Goal: Book appointment/travel/reservation

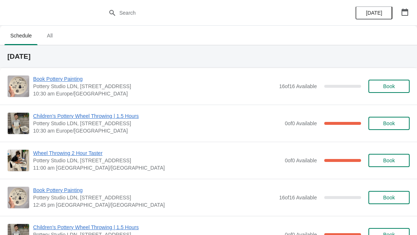
click at [398, 19] on div "[DATE]" at bounding box center [382, 13] width 70 height 26
click at [409, 9] on button "button" at bounding box center [404, 12] width 13 height 13
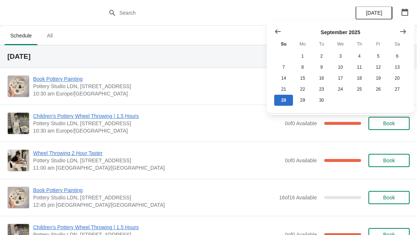
click at [401, 33] on icon "Show next month, October 2025" at bounding box center [402, 31] width 7 height 7
click at [340, 56] on button "1" at bounding box center [340, 56] width 19 height 11
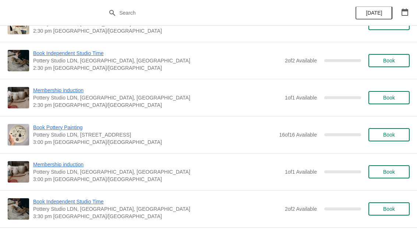
scroll to position [509, 0]
click at [381, 135] on span "Book" at bounding box center [389, 135] width 28 height 6
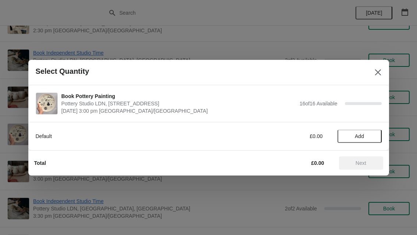
click at [361, 135] on span "Add" at bounding box center [359, 137] width 9 height 6
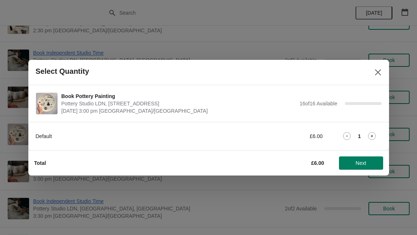
click at [376, 72] on icon "Close" at bounding box center [377, 72] width 7 height 7
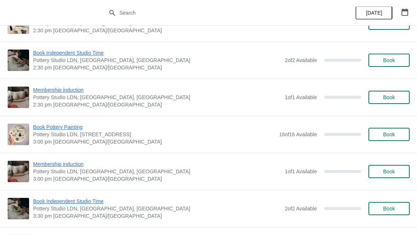
click at [396, 135] on span "Book" at bounding box center [389, 135] width 28 height 6
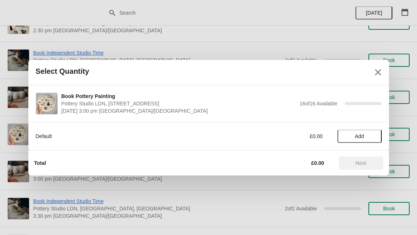
click at [366, 137] on span "Add" at bounding box center [359, 137] width 31 height 6
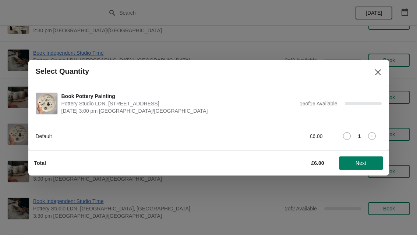
click at [382, 130] on div "Default £6.00 1" at bounding box center [208, 136] width 361 height 28
click at [379, 135] on div "1" at bounding box center [359, 136] width 44 height 8
click at [373, 137] on icon at bounding box center [372, 136] width 8 height 8
click at [368, 161] on span "Next" at bounding box center [361, 163] width 32 height 6
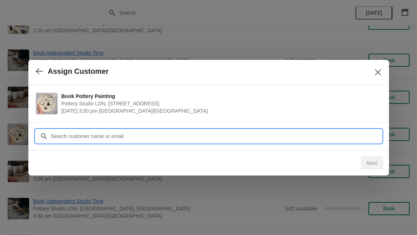
click at [71, 137] on input "Customer" at bounding box center [215, 136] width 331 height 13
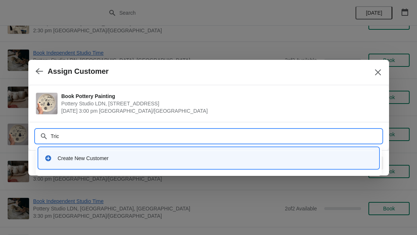
type input "Trici"
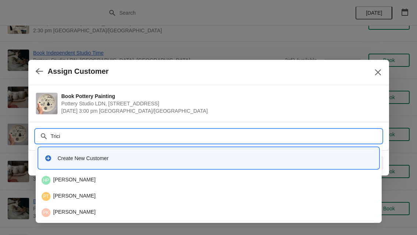
click at [210, 156] on div "Create New Customer" at bounding box center [215, 158] width 315 height 7
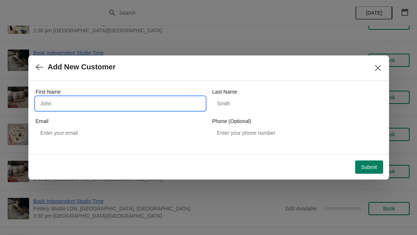
click at [138, 106] on input "First Name" at bounding box center [120, 103] width 169 height 13
type input "[PERSON_NAME]"
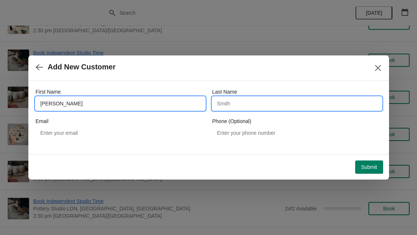
click at [283, 101] on input "Last Name" at bounding box center [296, 103] width 169 height 13
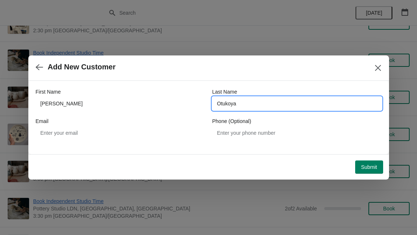
type input "Otukoya"
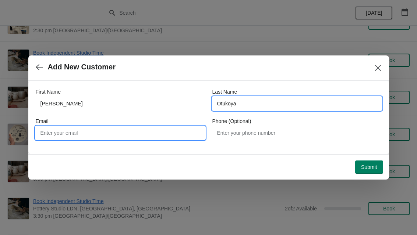
click at [170, 133] on input "Email" at bounding box center [120, 133] width 169 height 13
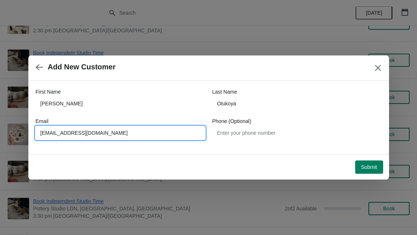
type input "[EMAIL_ADDRESS][DOMAIN_NAME]"
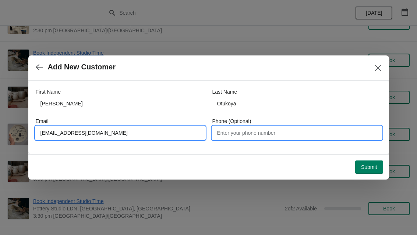
click at [301, 130] on input "Phone (Optional)" at bounding box center [296, 133] width 169 height 13
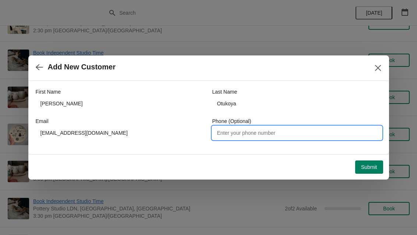
type input "P"
type input "07903667968"
click at [372, 167] on span "Submit" at bounding box center [369, 167] width 16 height 6
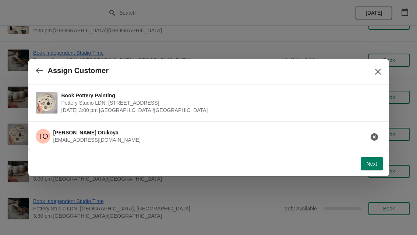
click at [371, 163] on span "Next" at bounding box center [371, 164] width 11 height 6
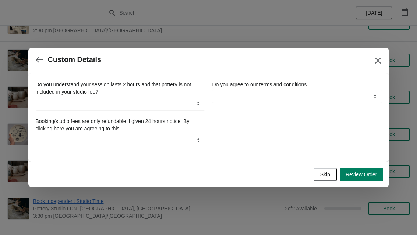
click at [325, 171] on button "Skip" at bounding box center [324, 174] width 23 height 13
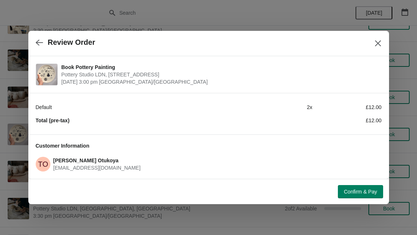
click at [364, 184] on div "Confirm & Pay" at bounding box center [207, 190] width 352 height 16
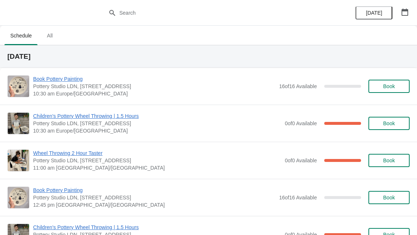
click at [411, 13] on button "button" at bounding box center [404, 12] width 13 height 13
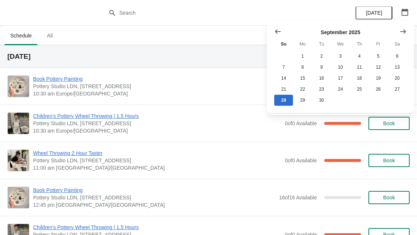
click at [405, 30] on icon "Show next month, October 2025" at bounding box center [402, 31] width 7 height 7
click at [340, 54] on button "1" at bounding box center [340, 56] width 19 height 11
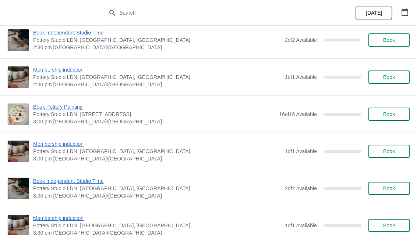
scroll to position [529, 0]
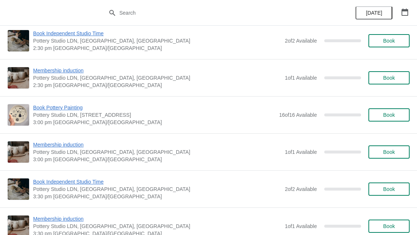
click at [397, 115] on span "Book" at bounding box center [389, 115] width 28 height 6
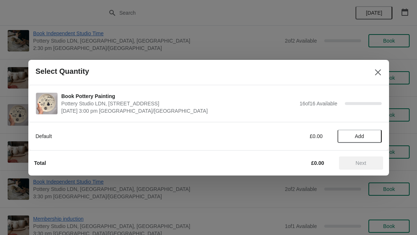
click at [365, 135] on span "Add" at bounding box center [359, 137] width 31 height 6
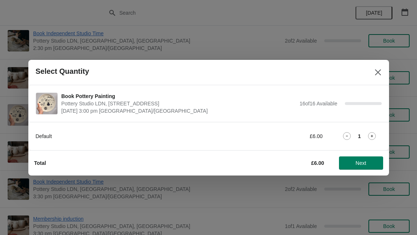
click at [376, 132] on icon at bounding box center [372, 136] width 8 height 8
click at [372, 161] on span "Next" at bounding box center [361, 163] width 32 height 6
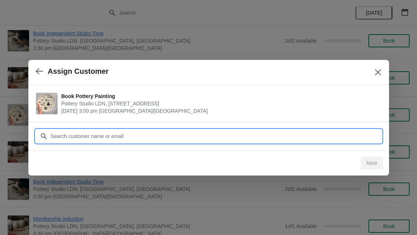
click at [332, 133] on input "Customer" at bounding box center [215, 136] width 331 height 13
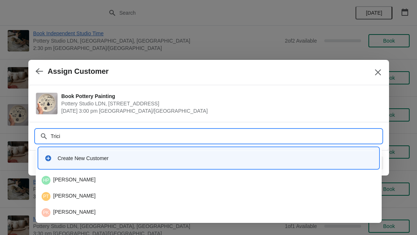
type input "[PERSON_NAME]"
click at [65, 158] on div "Create New Customer" at bounding box center [215, 158] width 315 height 7
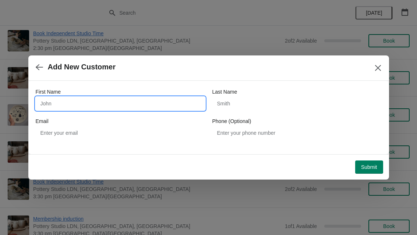
click at [63, 101] on input "First Name" at bounding box center [120, 103] width 169 height 13
type input "[PERSON_NAME]"
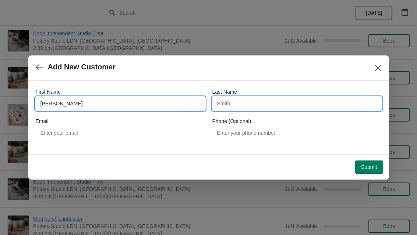
click at [296, 98] on input "Last Name" at bounding box center [296, 103] width 169 height 13
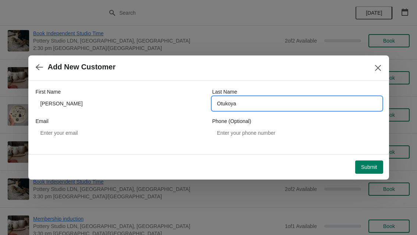
type input "Otukoya"
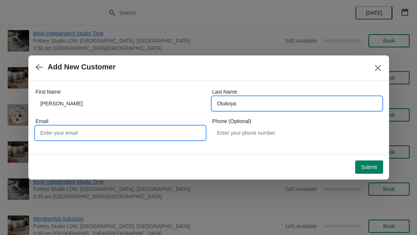
click at [152, 128] on input "Email" at bounding box center [120, 133] width 169 height 13
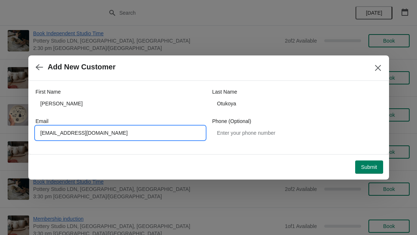
type input "[EMAIL_ADDRESS][DOMAIN_NAME]"
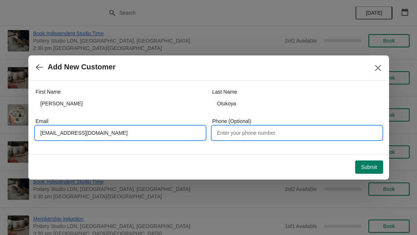
click at [277, 132] on input "Phone (Optional)" at bounding box center [296, 133] width 169 height 13
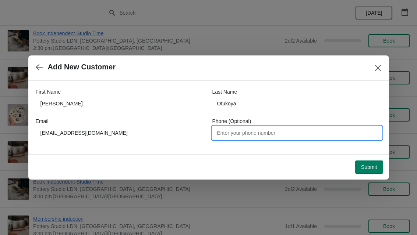
type input "P"
type input "07903667968"
click at [371, 172] on button "Submit" at bounding box center [369, 167] width 28 height 13
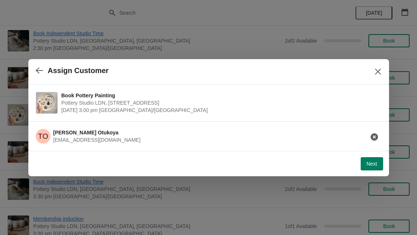
click at [370, 163] on span "Next" at bounding box center [371, 164] width 11 height 6
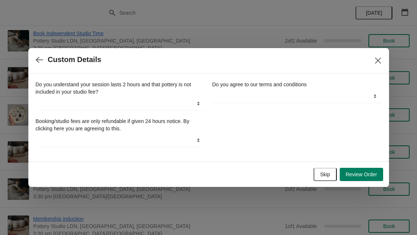
click at [327, 174] on span "Skip" at bounding box center [325, 175] width 10 height 6
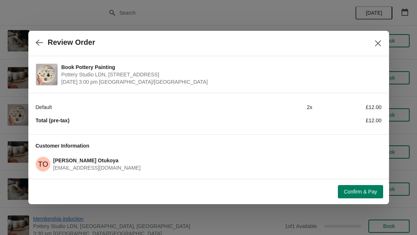
click at [361, 187] on button "Confirm & Pay" at bounding box center [360, 191] width 45 height 13
